Goal: Navigation & Orientation: Find specific page/section

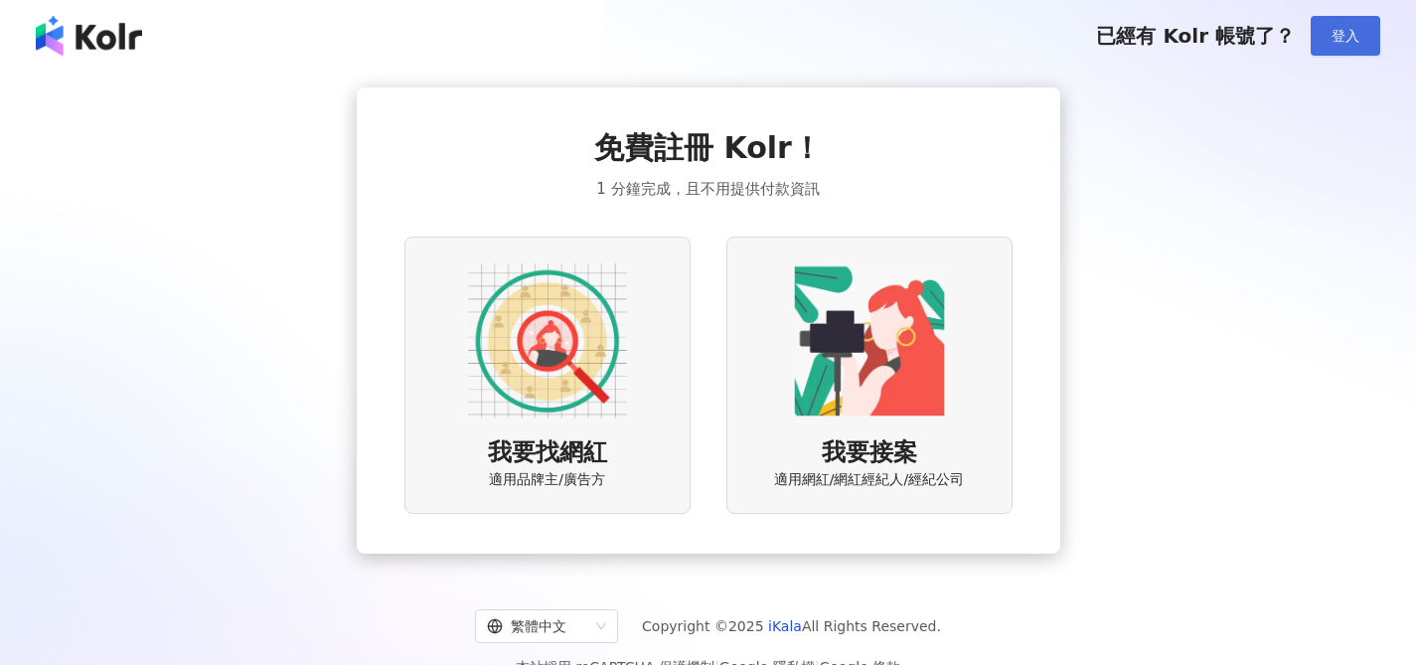
click at [1343, 44] on button "登入" at bounding box center [1345, 36] width 70 height 40
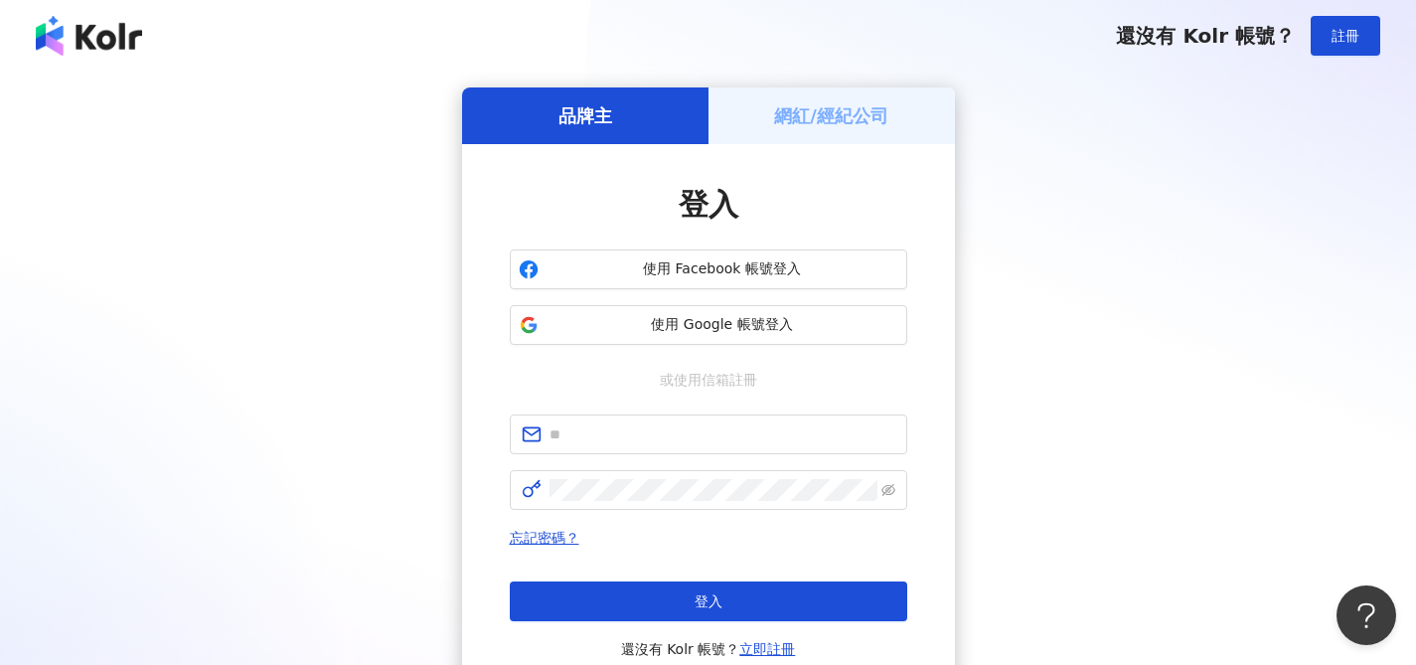
click at [852, 127] on h5 "網紅/經紀公司" at bounding box center [831, 115] width 114 height 25
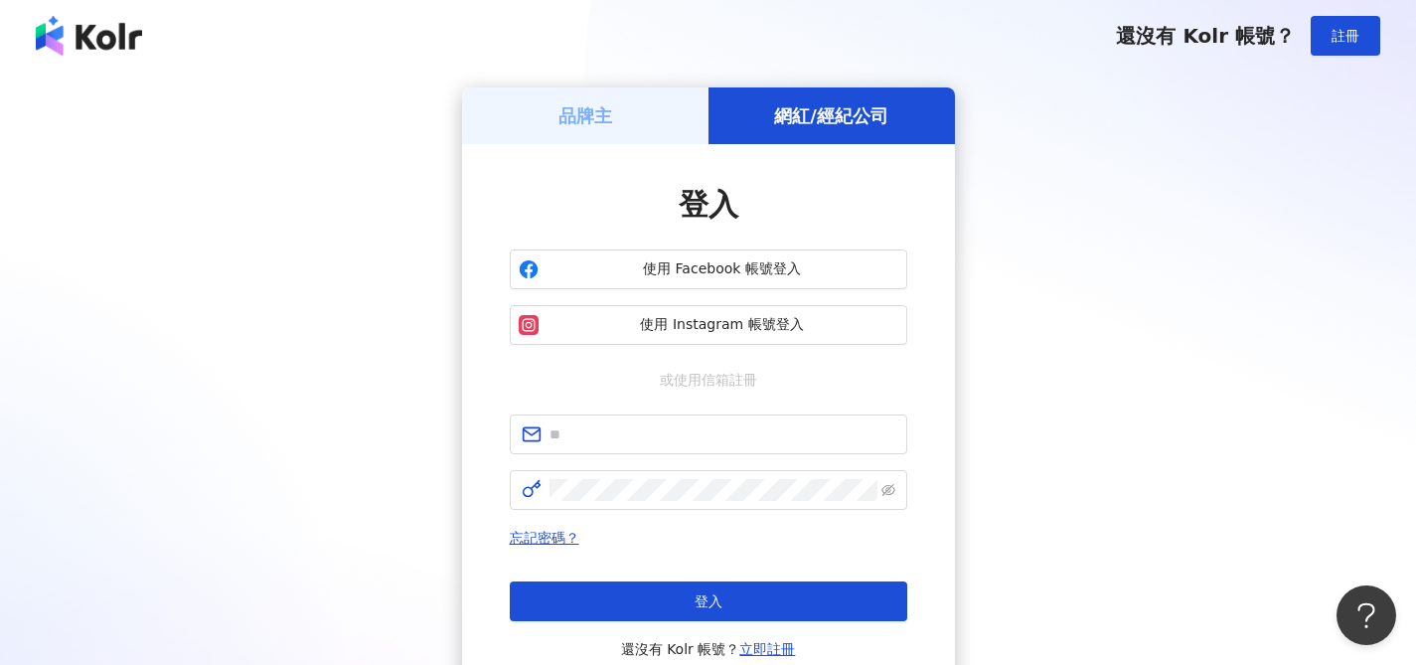
click at [633, 127] on div "品牌主" at bounding box center [585, 115] width 246 height 57
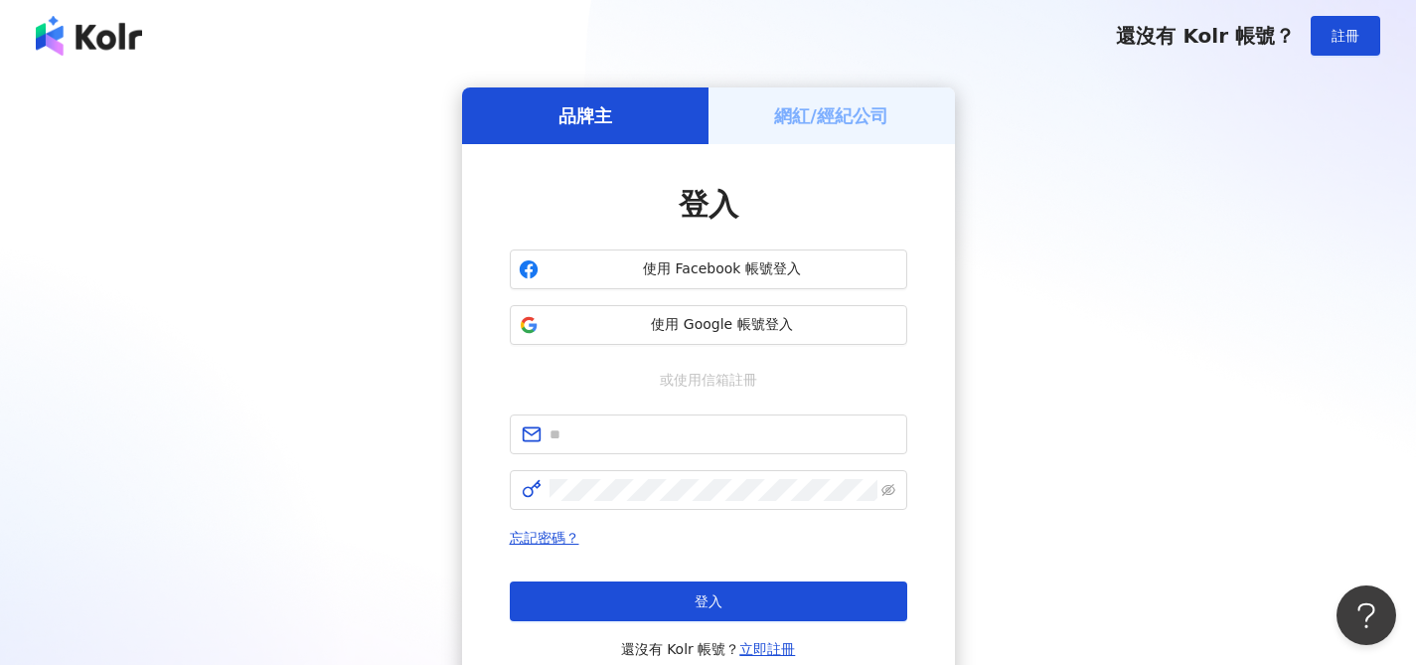
click at [818, 128] on div "網紅/經紀公司" at bounding box center [831, 115] width 246 height 57
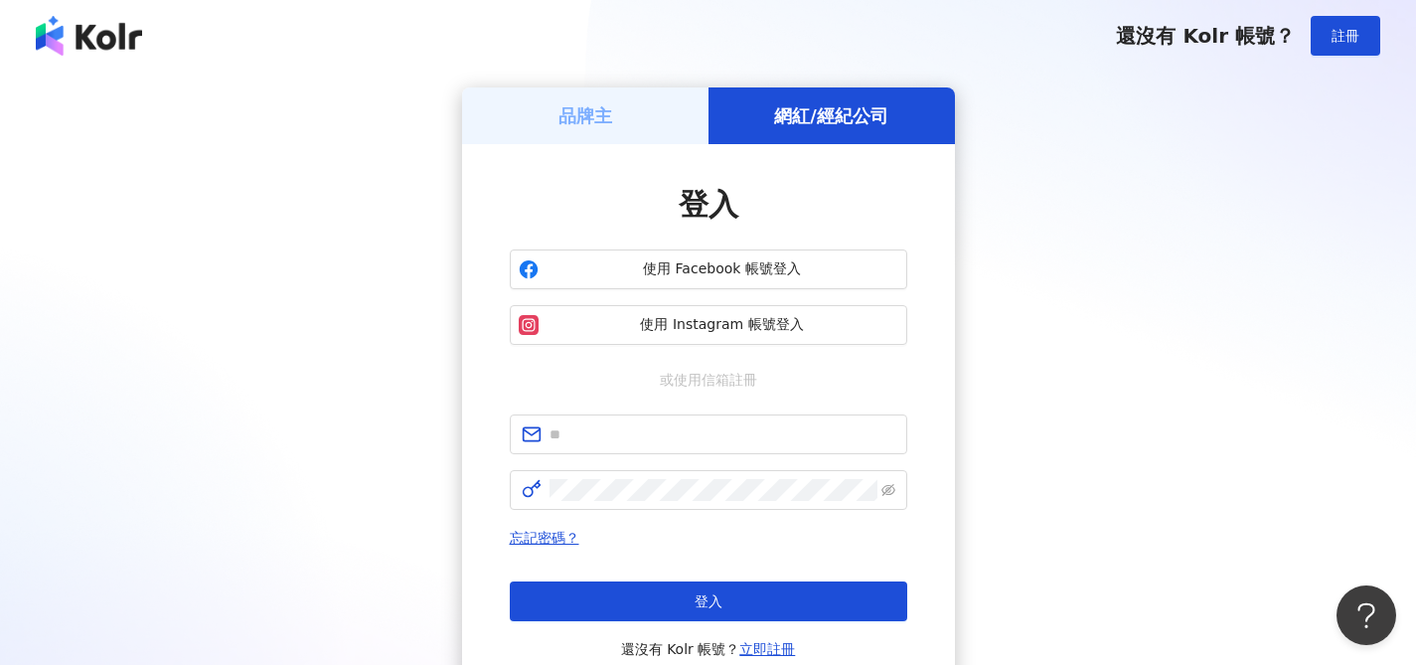
click at [1199, 137] on div "品牌主 網紅/經紀公司 登入 使用 Facebook 帳號登入 使用 Instagram 帳號登入 或使用信箱註冊 忘記密碼？ 登入 還沒有 Kolr 帳號？…" at bounding box center [708, 393] width 1368 height 613
